Goal: Information Seeking & Learning: Check status

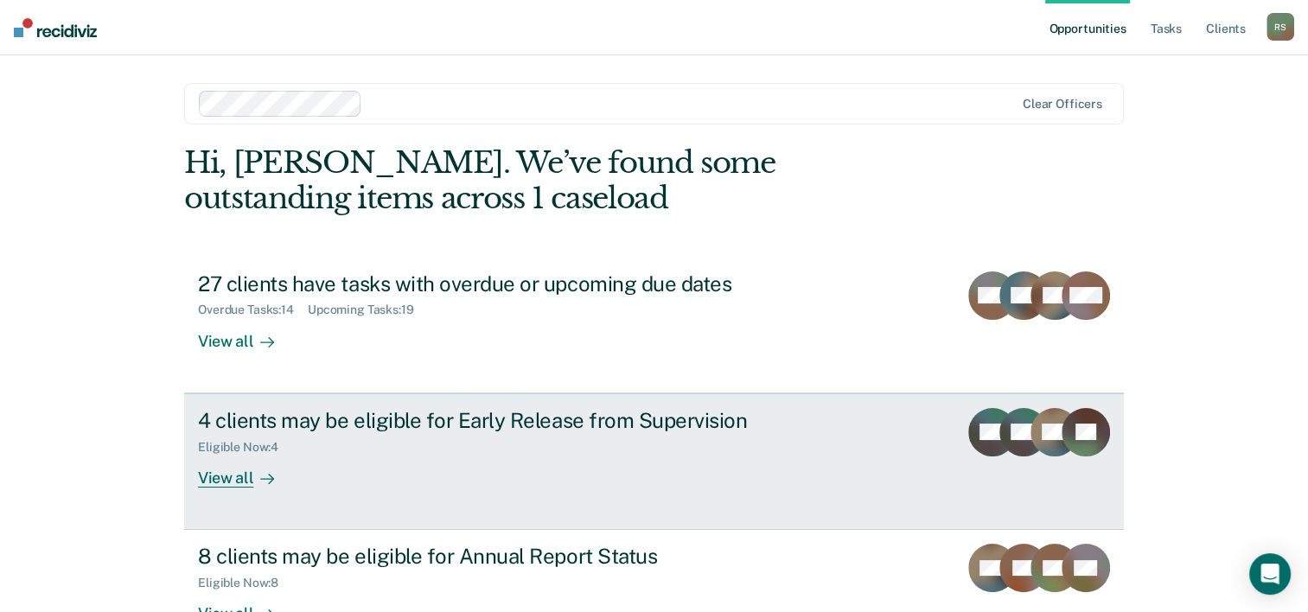
scroll to position [53, 0]
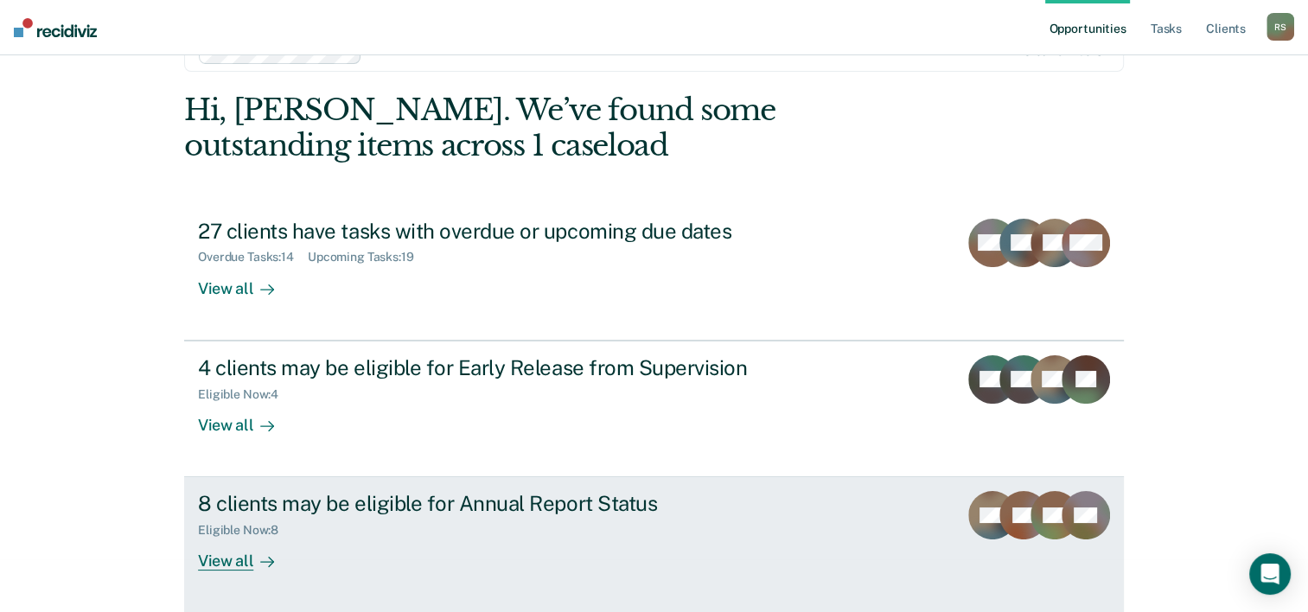
click at [229, 554] on div "View all" at bounding box center [246, 555] width 97 height 34
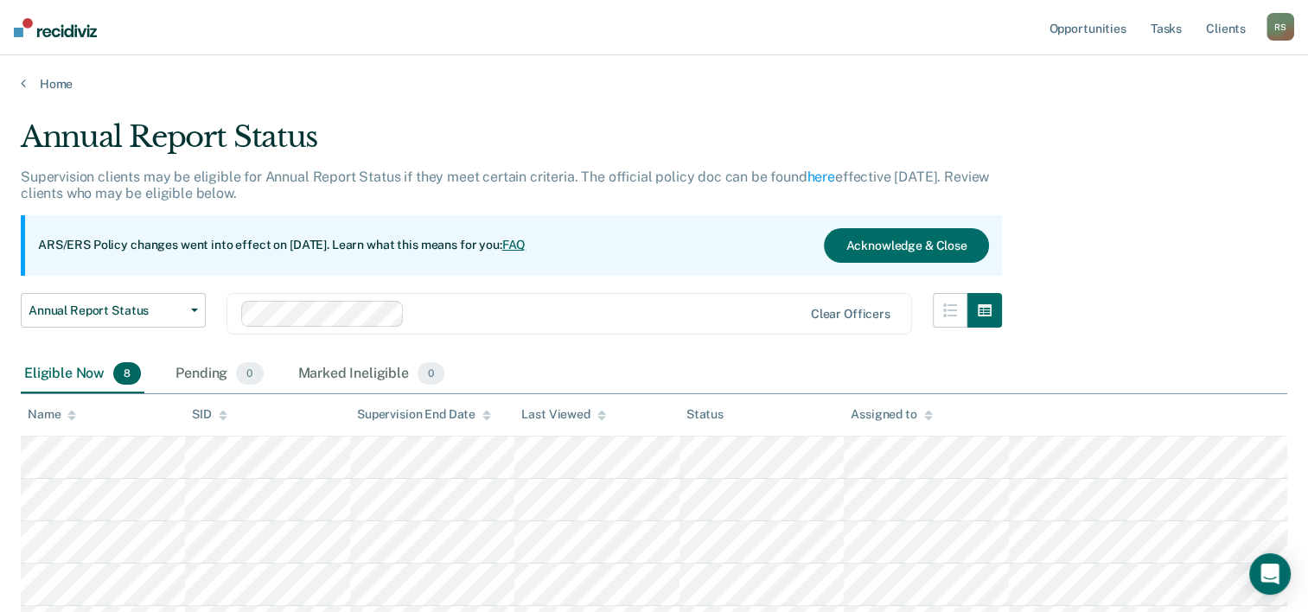
scroll to position [53, 0]
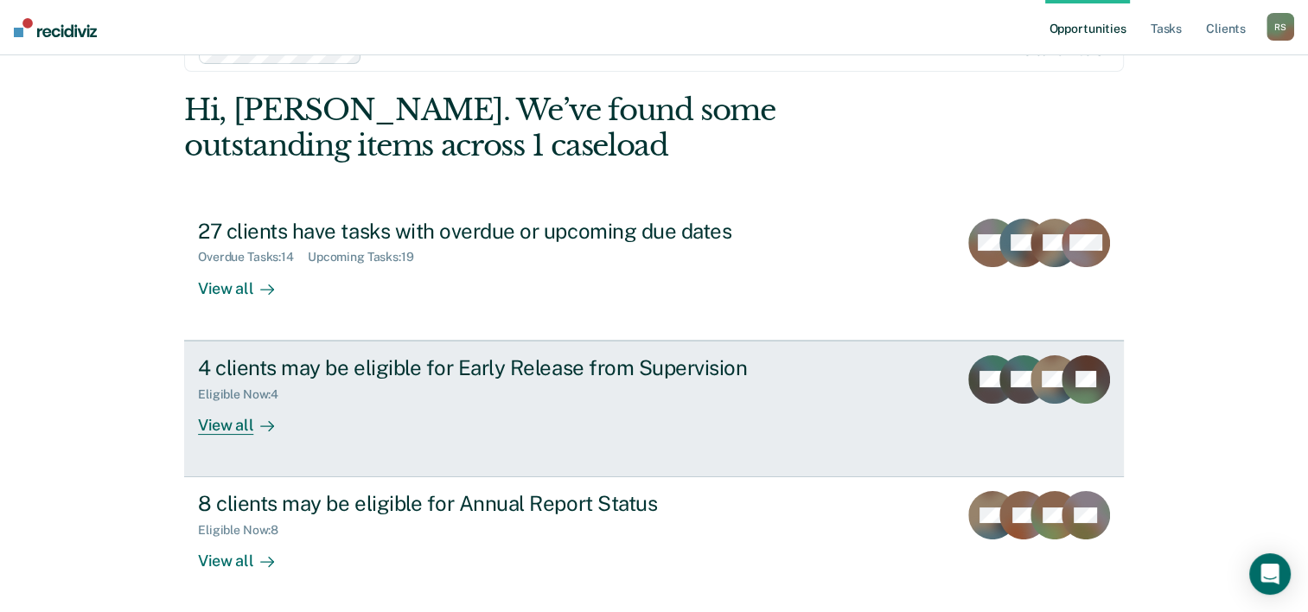
click at [229, 436] on link "4 clients may be eligible for Early Release from Supervision Eligible Now : 4 V…" at bounding box center [654, 409] width 940 height 137
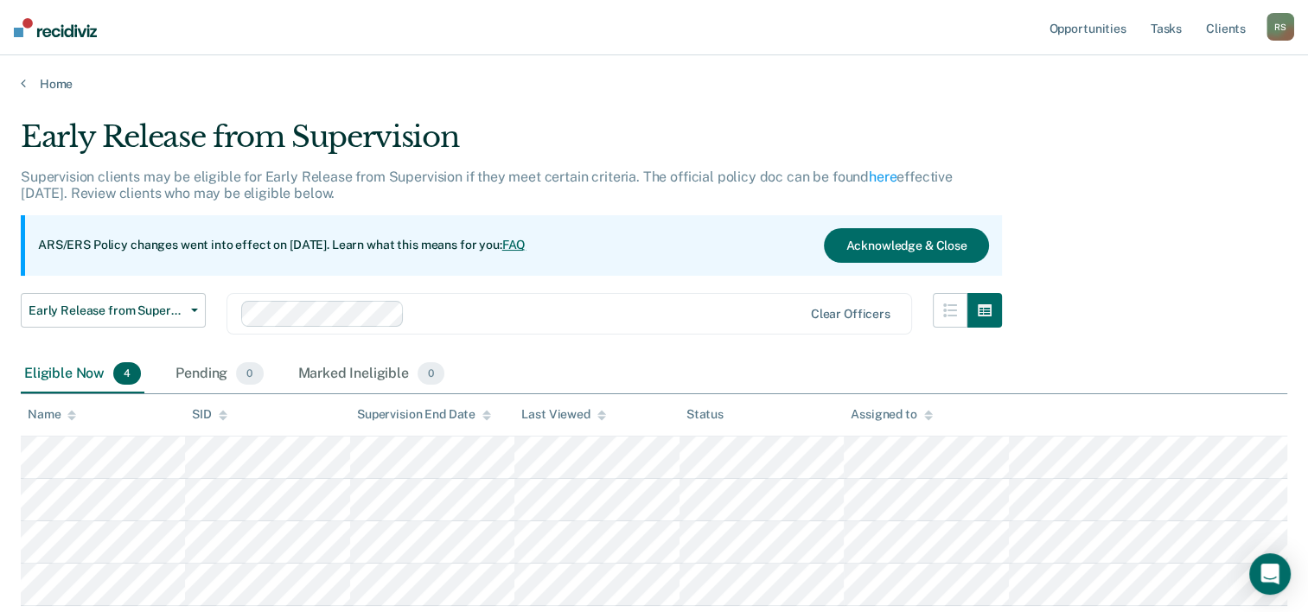
scroll to position [86, 0]
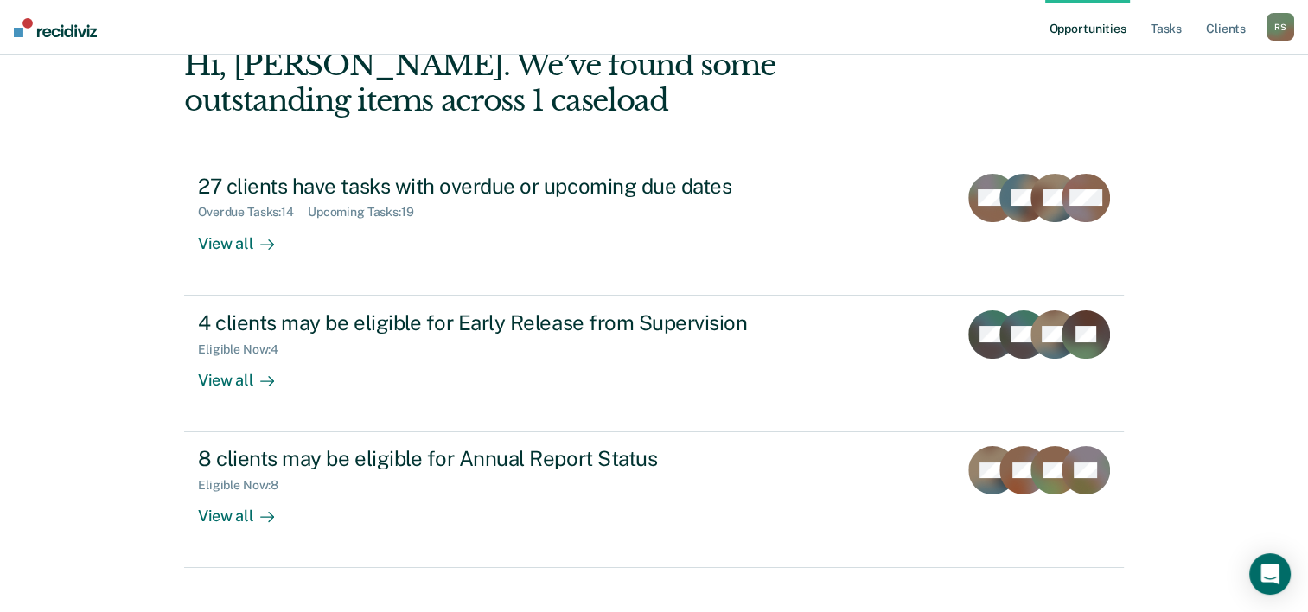
scroll to position [122, 0]
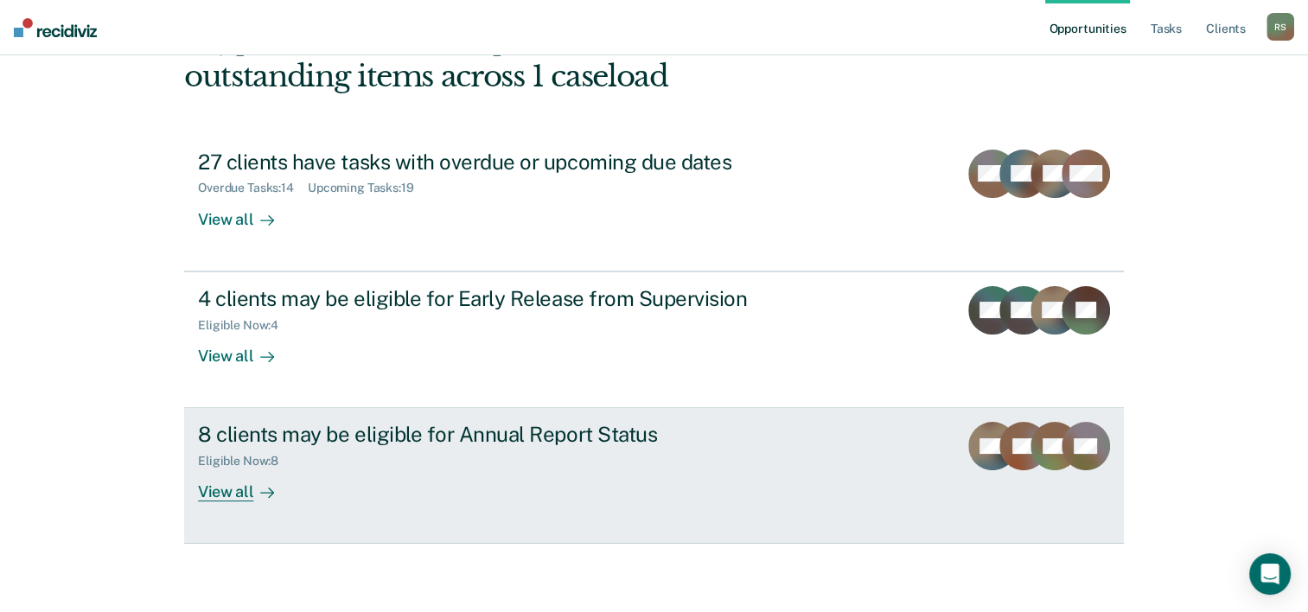
click at [213, 477] on div "View all" at bounding box center [246, 486] width 97 height 34
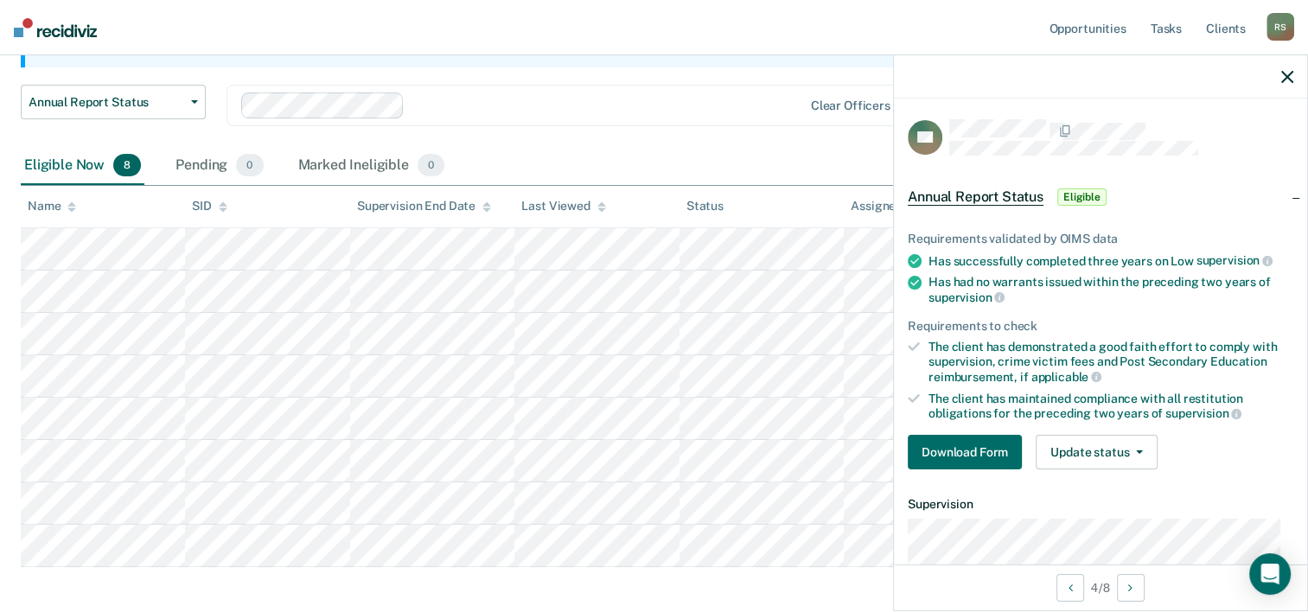
click at [813, 575] on div "Annual Report Status Supervision clients may be eligible for Annual Report Stat…" at bounding box center [654, 264] width 1267 height 707
